Goal: Find contact information: Find contact information

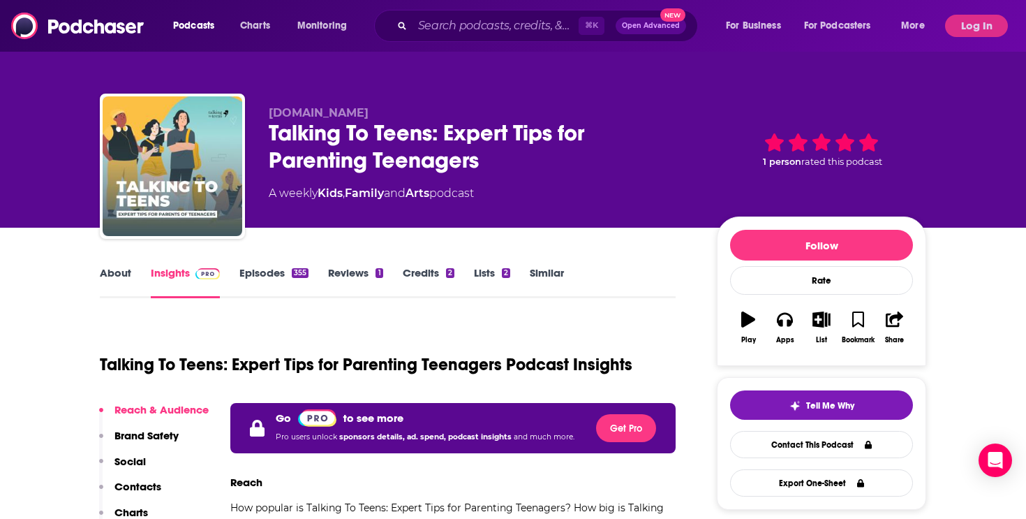
click at [270, 272] on link "Episodes 355" at bounding box center [274, 282] width 69 height 32
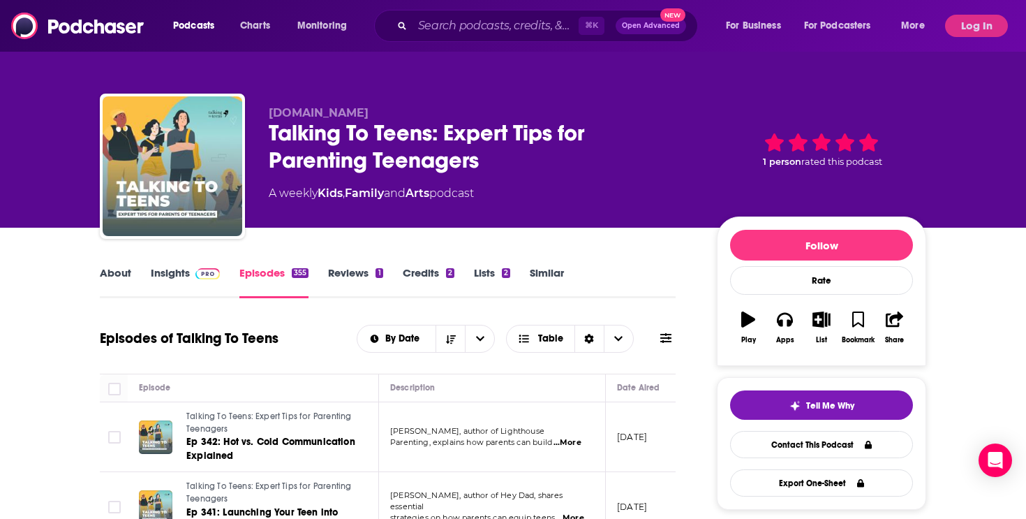
click at [159, 270] on link "Insights" at bounding box center [185, 282] width 69 height 32
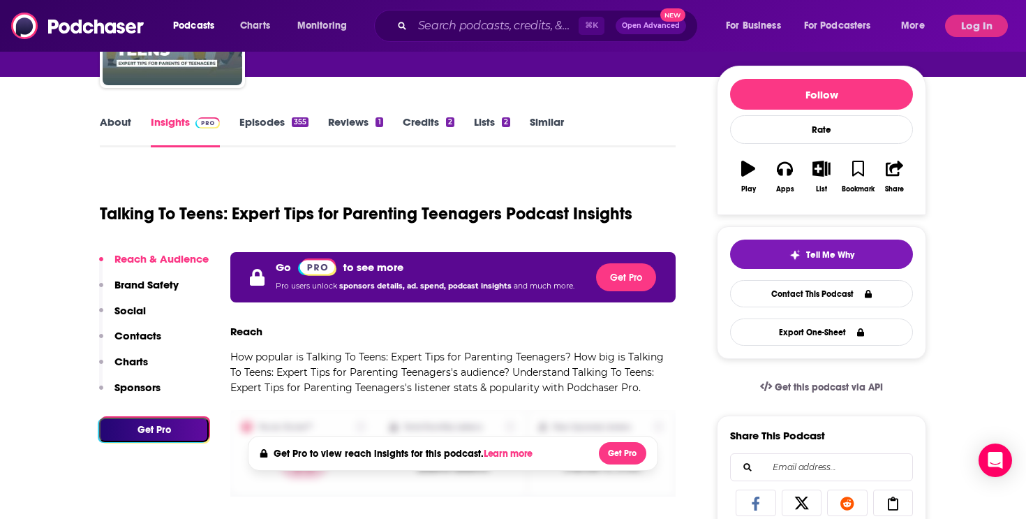
click at [138, 335] on p "Contacts" at bounding box center [138, 335] width 47 height 13
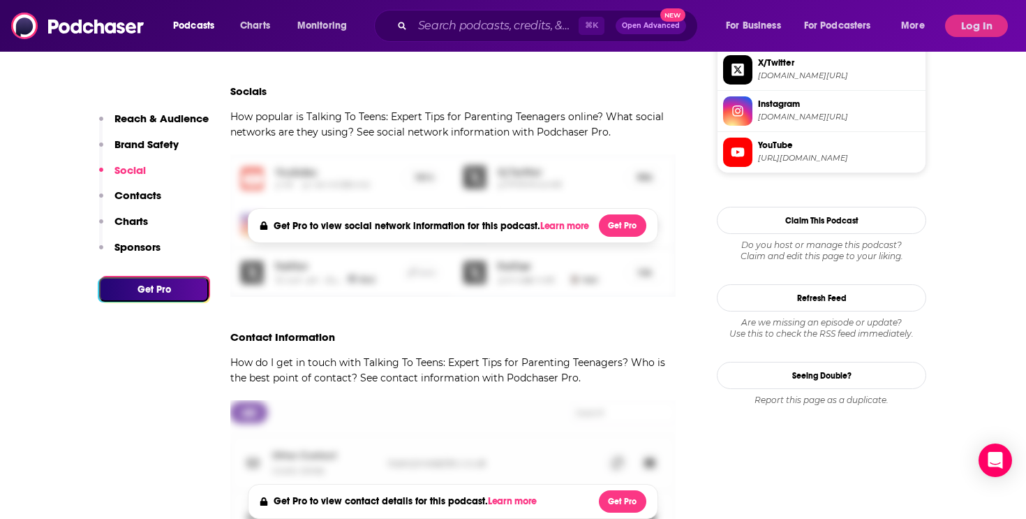
scroll to position [1060, 0]
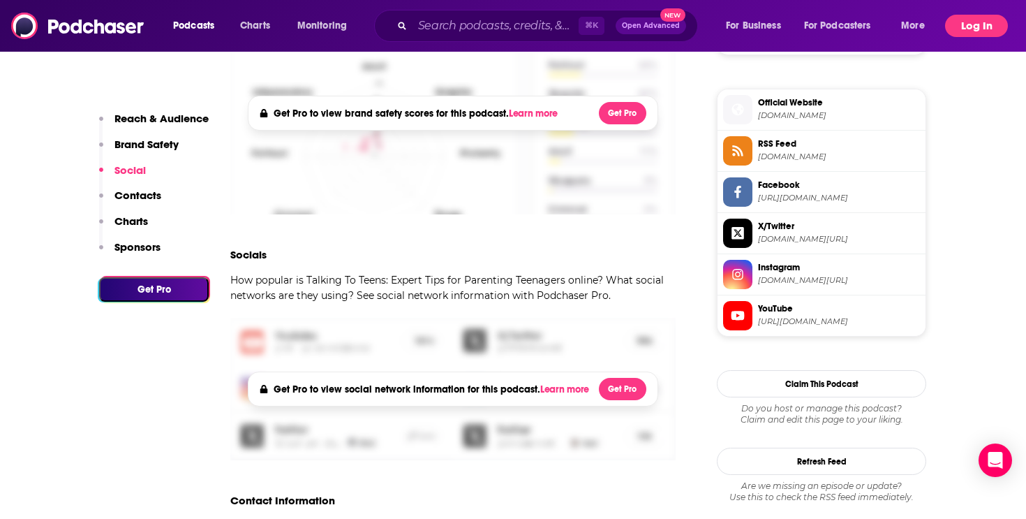
click at [971, 24] on button "Log In" at bounding box center [976, 26] width 63 height 22
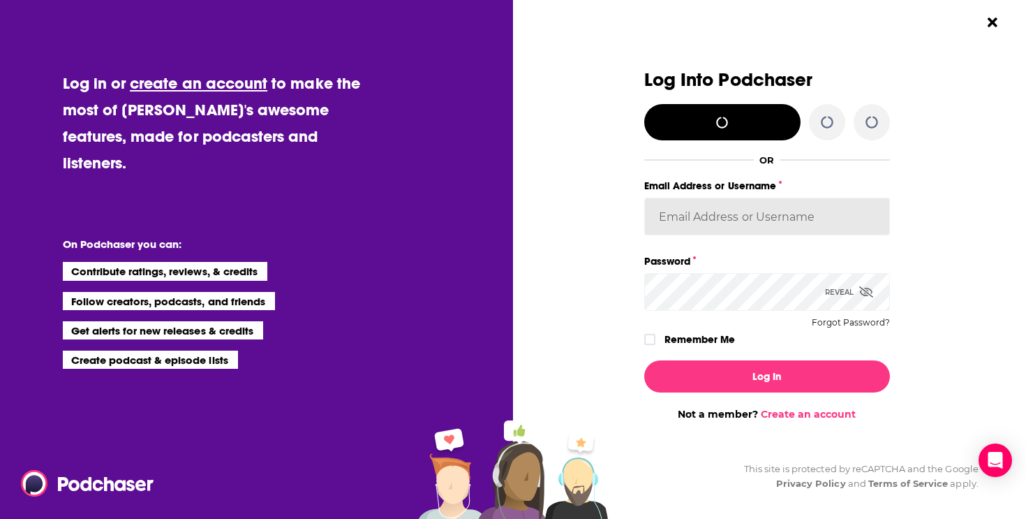
type input "ldigiovine"
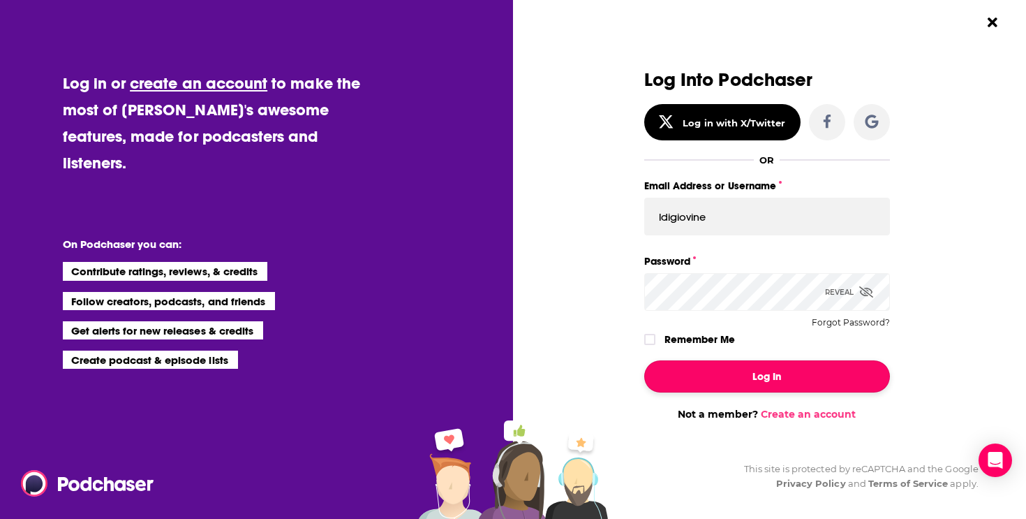
click at [746, 376] on button "Log In" at bounding box center [768, 376] width 246 height 32
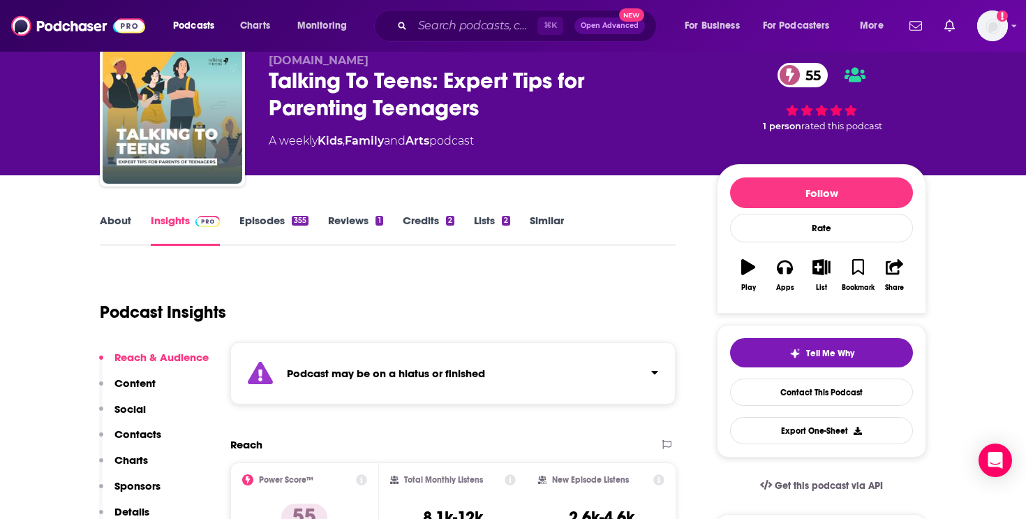
scroll to position [69, 0]
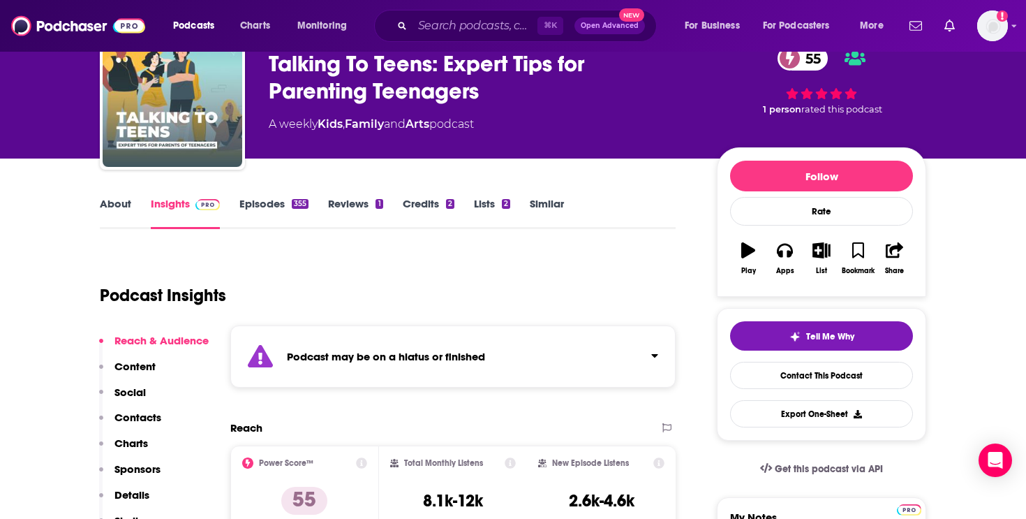
click at [256, 199] on link "Episodes 355" at bounding box center [274, 213] width 69 height 32
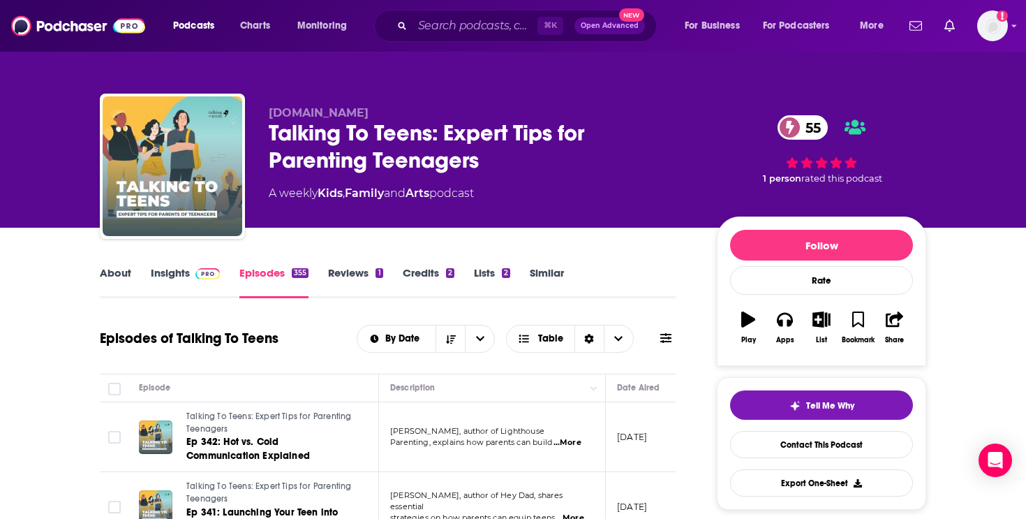
click at [126, 270] on link "About" at bounding box center [115, 282] width 31 height 32
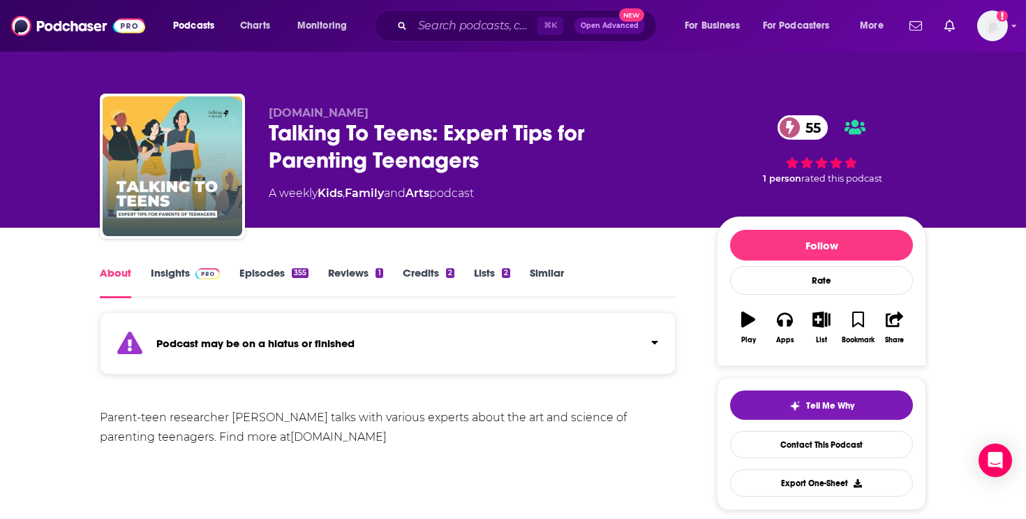
click at [172, 272] on link "Insights" at bounding box center [185, 282] width 69 height 32
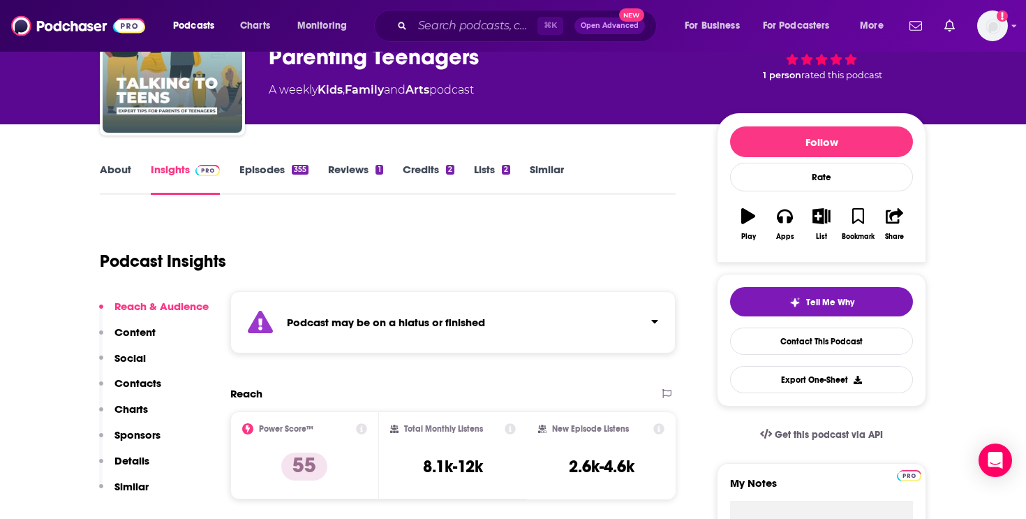
scroll to position [162, 0]
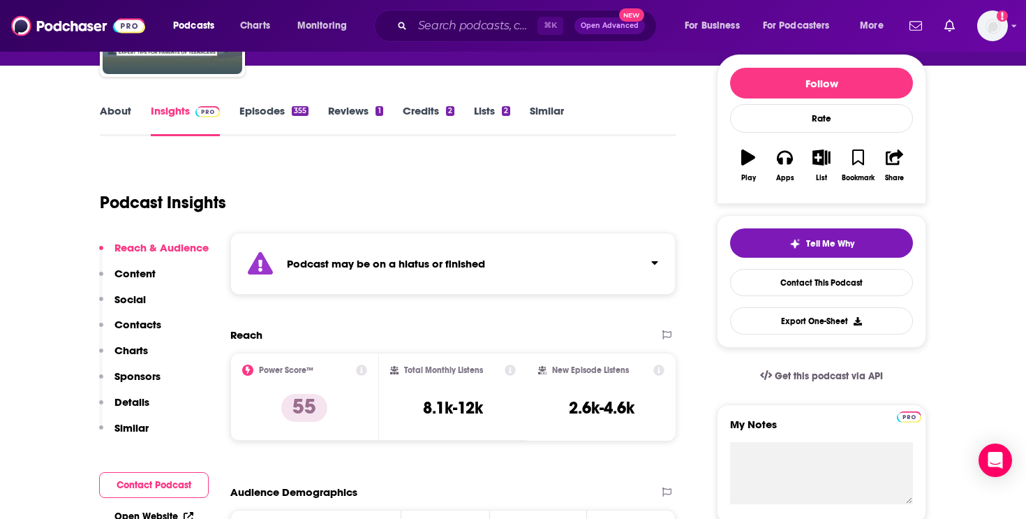
click at [134, 327] on p "Contacts" at bounding box center [138, 324] width 47 height 13
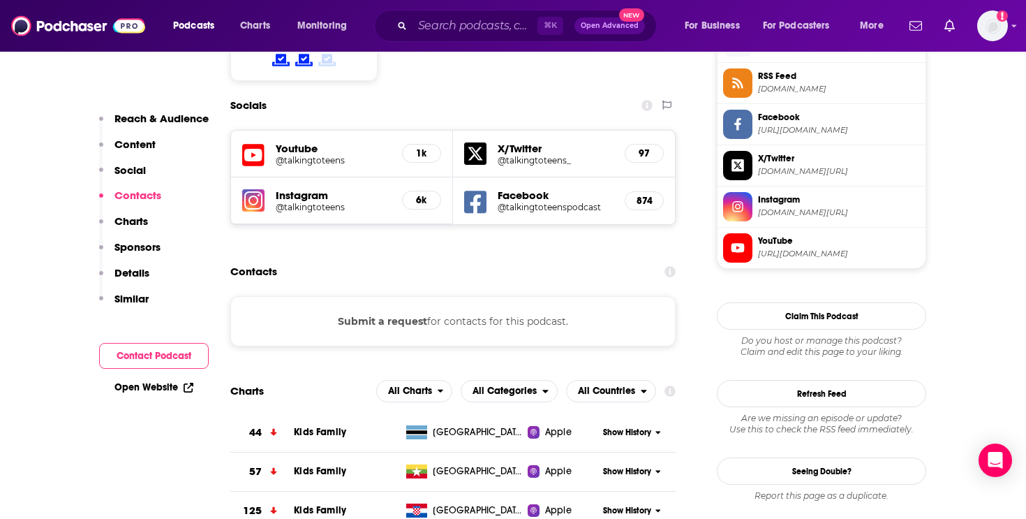
scroll to position [1301, 0]
